Goal: Task Accomplishment & Management: Use online tool/utility

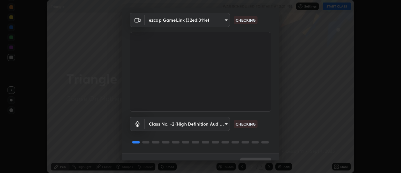
scroll to position [33, 0]
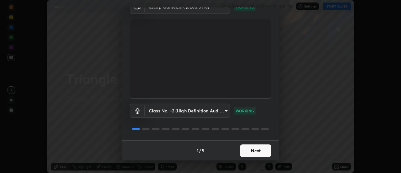
click at [243, 150] on button "Next" at bounding box center [255, 150] width 31 height 13
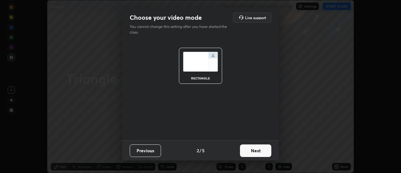
scroll to position [0, 0]
click at [244, 152] on button "Next" at bounding box center [255, 150] width 31 height 13
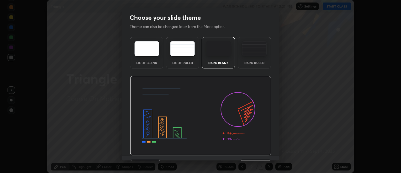
scroll to position [15, 0]
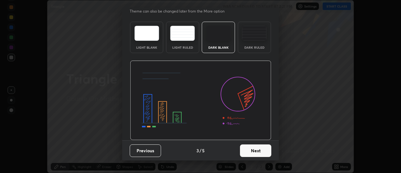
click at [242, 151] on button "Next" at bounding box center [255, 150] width 31 height 13
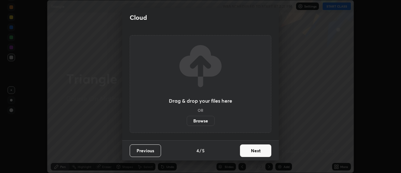
scroll to position [0, 0]
click at [244, 151] on button "Next" at bounding box center [255, 150] width 31 height 13
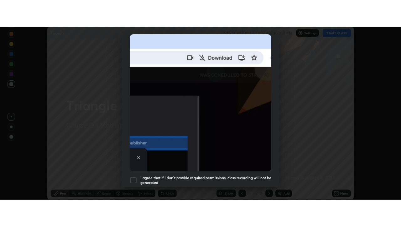
scroll to position [161, 0]
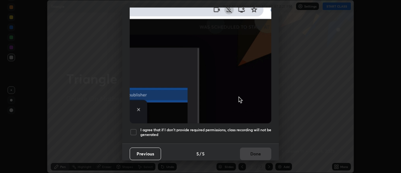
click at [134, 129] on div at bounding box center [134, 132] width 8 height 8
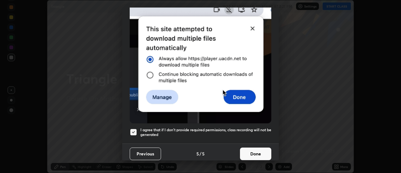
click at [248, 150] on button "Done" at bounding box center [255, 153] width 31 height 13
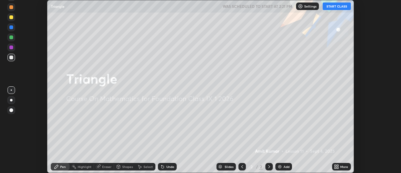
click at [341, 6] on button "START CLASS" at bounding box center [337, 7] width 28 height 8
click at [284, 165] on div "Add" at bounding box center [287, 166] width 6 height 3
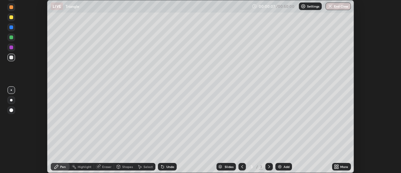
click at [338, 165] on icon at bounding box center [338, 166] width 2 height 2
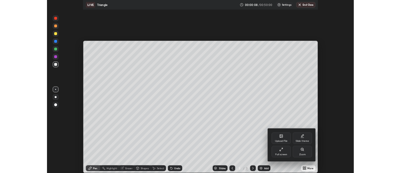
scroll to position [226, 401]
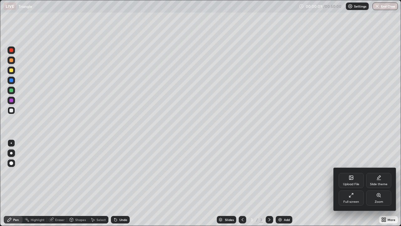
click at [354, 172] on div "Full screen" at bounding box center [352, 201] width 16 height 3
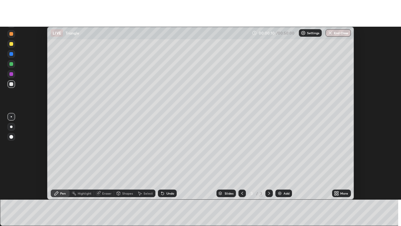
scroll to position [31184, 30955]
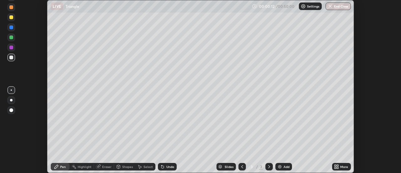
click at [287, 165] on div "Add" at bounding box center [287, 166] width 6 height 3
click at [334, 167] on div "More" at bounding box center [341, 167] width 19 height 8
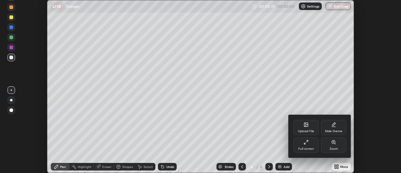
click at [311, 145] on div "Full screen" at bounding box center [306, 144] width 25 height 15
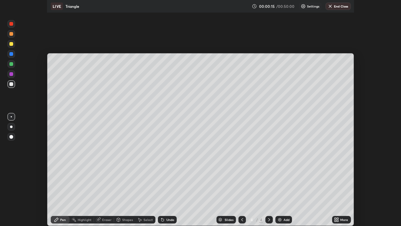
scroll to position [226, 401]
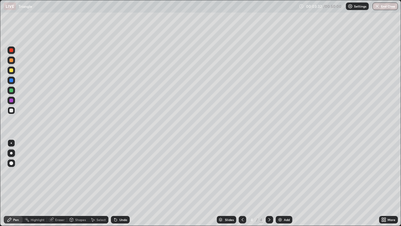
click at [123, 172] on div "Undo" at bounding box center [123, 219] width 8 height 3
click at [124, 172] on div "Undo" at bounding box center [123, 219] width 8 height 3
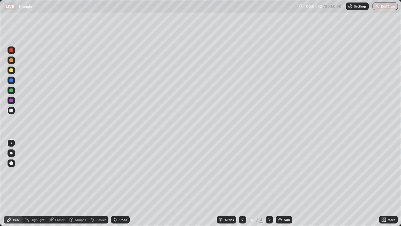
click at [288, 172] on div "Add" at bounding box center [287, 219] width 6 height 3
click at [286, 172] on div "Add" at bounding box center [287, 219] width 6 height 3
click at [239, 172] on div at bounding box center [243, 220] width 8 height 8
click at [117, 172] on icon at bounding box center [115, 219] width 5 height 5
click at [115, 172] on icon at bounding box center [115, 219] width 5 height 5
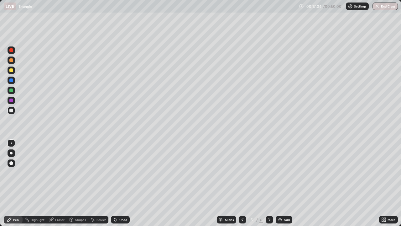
click at [284, 172] on div "Add" at bounding box center [287, 219] width 6 height 3
click at [122, 172] on div "Undo" at bounding box center [123, 219] width 8 height 3
click at [124, 172] on div "Undo" at bounding box center [123, 219] width 8 height 3
click at [289, 172] on div "Add" at bounding box center [284, 220] width 17 height 8
click at [119, 172] on div "Undo" at bounding box center [123, 219] width 8 height 3
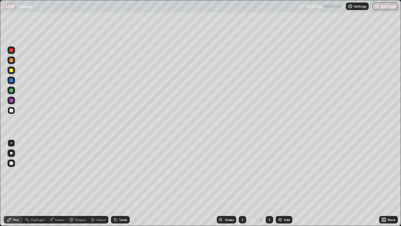
click at [122, 172] on div "Undo" at bounding box center [123, 219] width 8 height 3
click at [121, 172] on div "Undo" at bounding box center [123, 219] width 8 height 3
click at [124, 172] on div "Undo" at bounding box center [123, 219] width 8 height 3
click at [123, 172] on div "Undo" at bounding box center [123, 219] width 8 height 3
click at [124, 172] on div "Undo" at bounding box center [120, 220] width 19 height 8
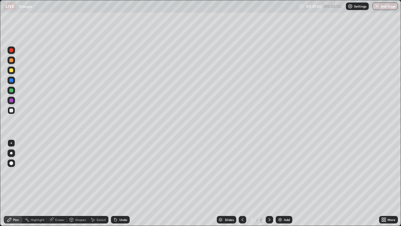
click at [122, 172] on div "Undo" at bounding box center [123, 219] width 8 height 3
click at [120, 172] on div "Undo" at bounding box center [123, 219] width 8 height 3
click at [285, 172] on div "Add" at bounding box center [284, 220] width 17 height 8
click at [121, 172] on div "Undo" at bounding box center [123, 219] width 8 height 3
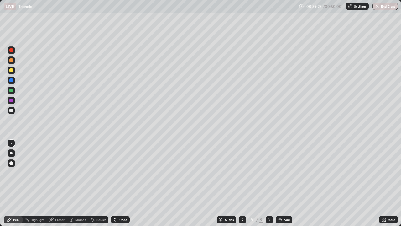
click at [122, 172] on div "Undo" at bounding box center [123, 219] width 8 height 3
click at [121, 172] on div "Undo" at bounding box center [120, 220] width 19 height 8
click at [123, 172] on div "Undo" at bounding box center [123, 219] width 8 height 3
click at [284, 172] on div "Add" at bounding box center [287, 219] width 6 height 3
click at [58, 172] on div "Eraser" at bounding box center [59, 219] width 9 height 3
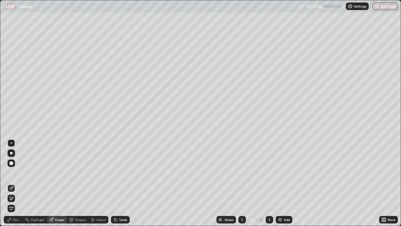
click at [17, 172] on div "Pen" at bounding box center [13, 220] width 19 height 8
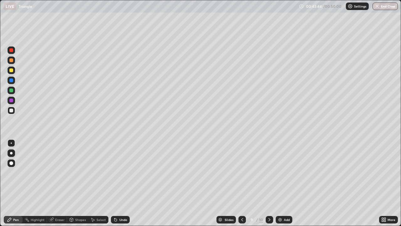
click at [120, 172] on div "Undo" at bounding box center [123, 219] width 8 height 3
click at [387, 8] on button "End Class" at bounding box center [385, 7] width 25 height 8
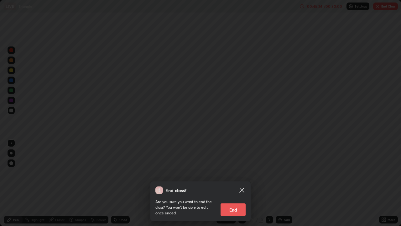
click at [236, 172] on button "End" at bounding box center [233, 209] width 25 height 13
